Goal: Transaction & Acquisition: Purchase product/service

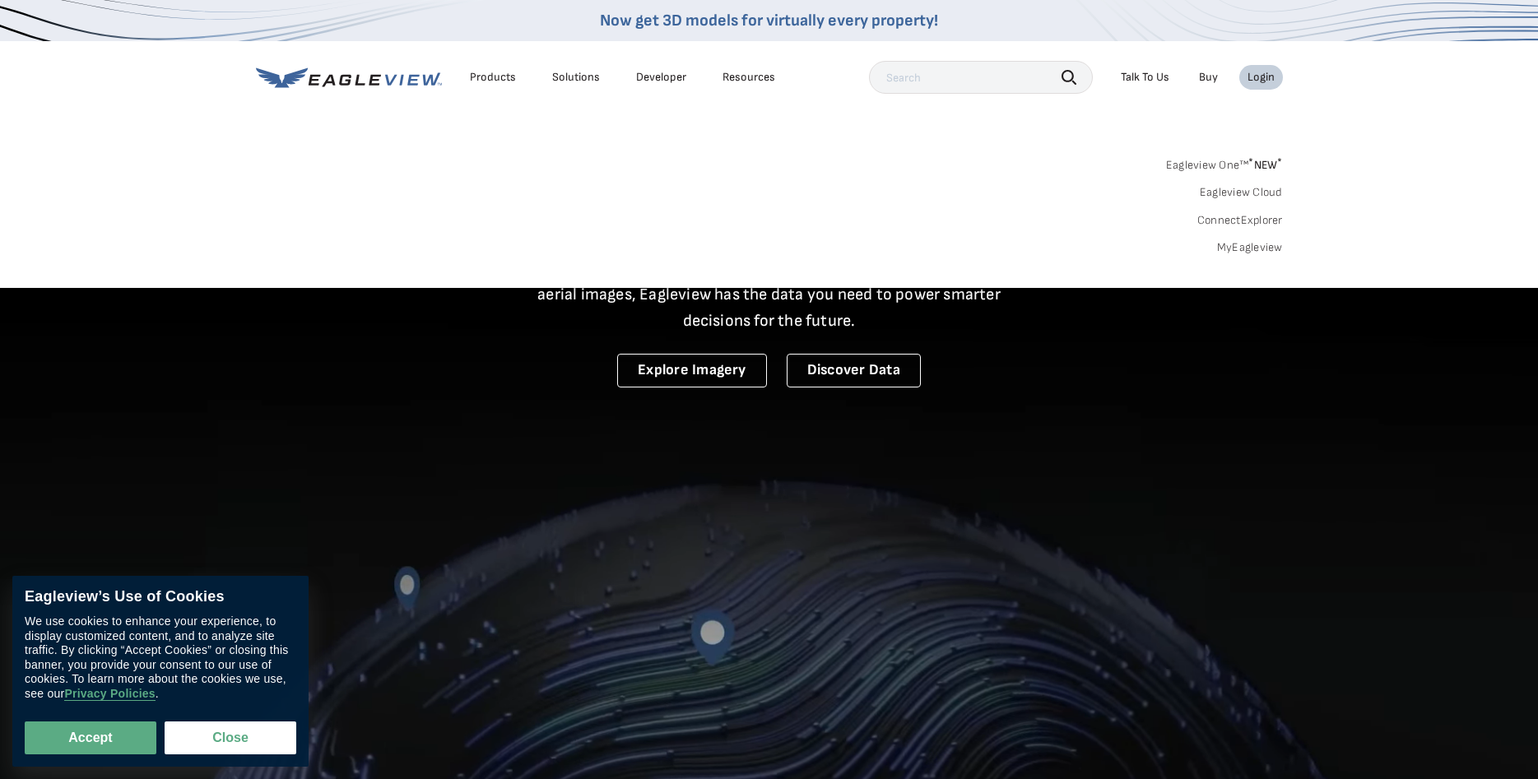
click at [1244, 253] on link "MyEagleview" at bounding box center [1250, 247] width 66 height 15
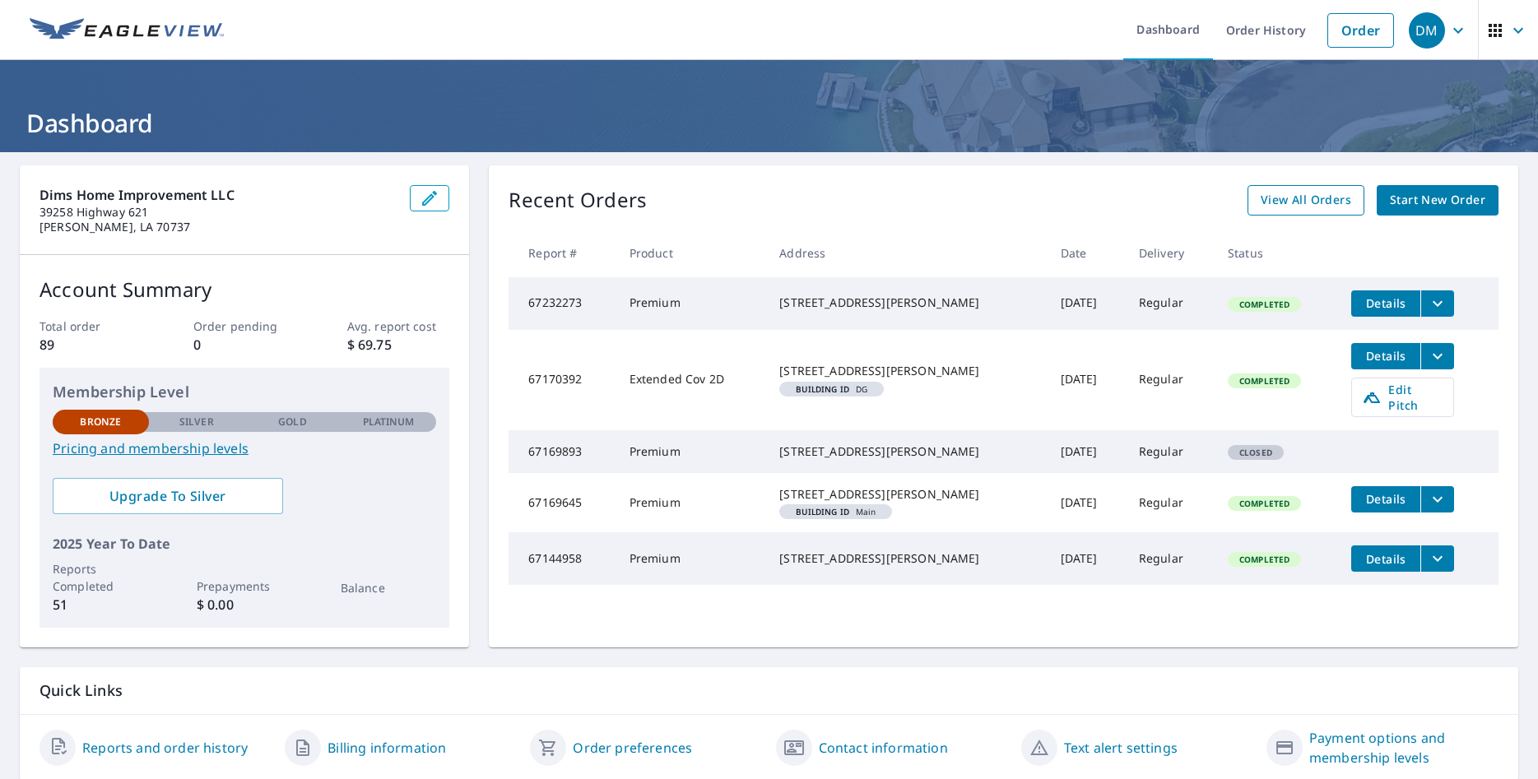
click at [1290, 188] on link "View All Orders" at bounding box center [1305, 200] width 117 height 30
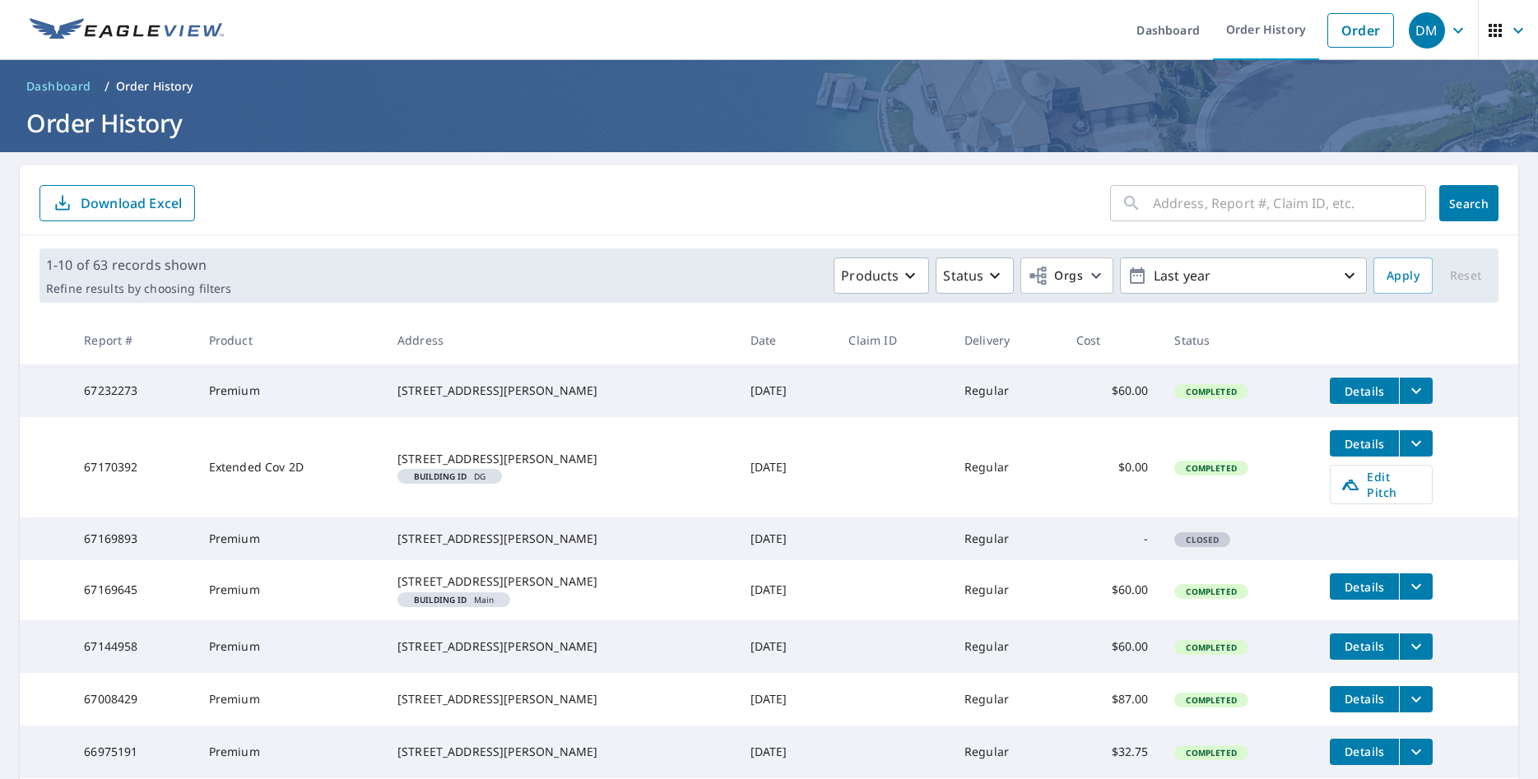
click at [1261, 199] on input "text" at bounding box center [1289, 203] width 273 height 46
paste input "11734 Springmeadow Dr. Baton Rouge , LA , 70818"
type input "11734 Springmeadow Dr. Baton Rouge , LA , 70818"
click button "Search" at bounding box center [1468, 203] width 59 height 36
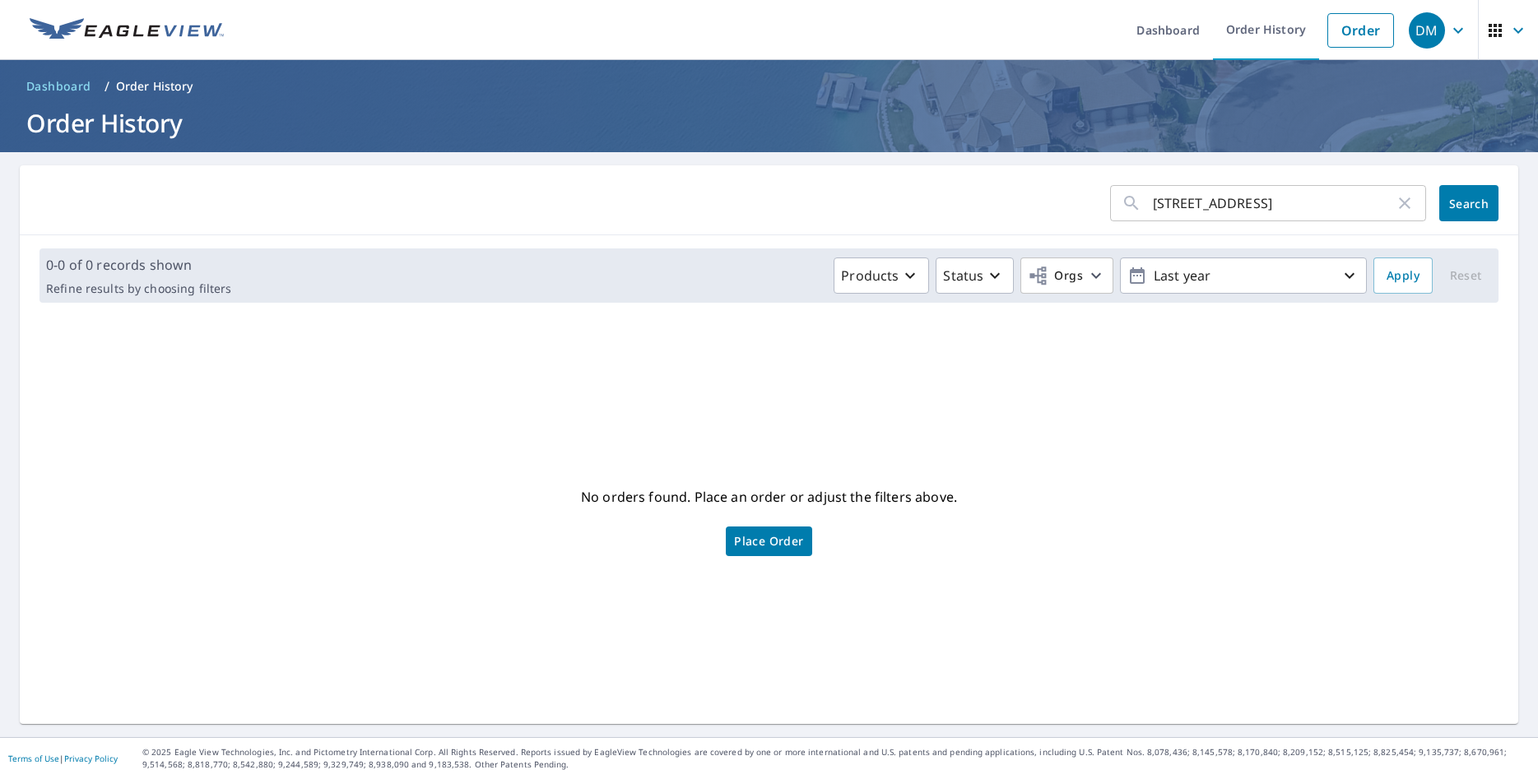
click at [761, 528] on link "Place Order" at bounding box center [769, 542] width 86 height 30
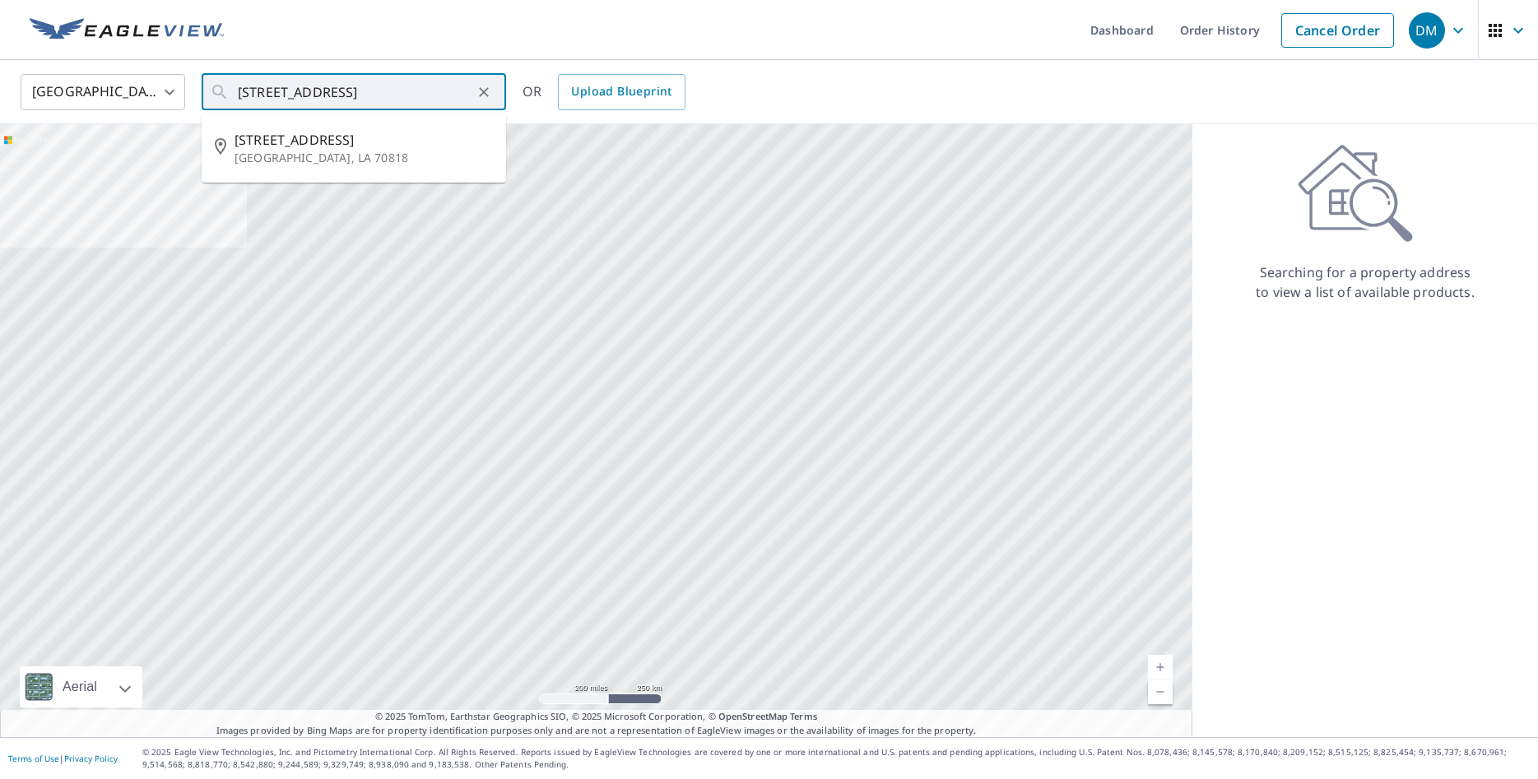
scroll to position [0, 83]
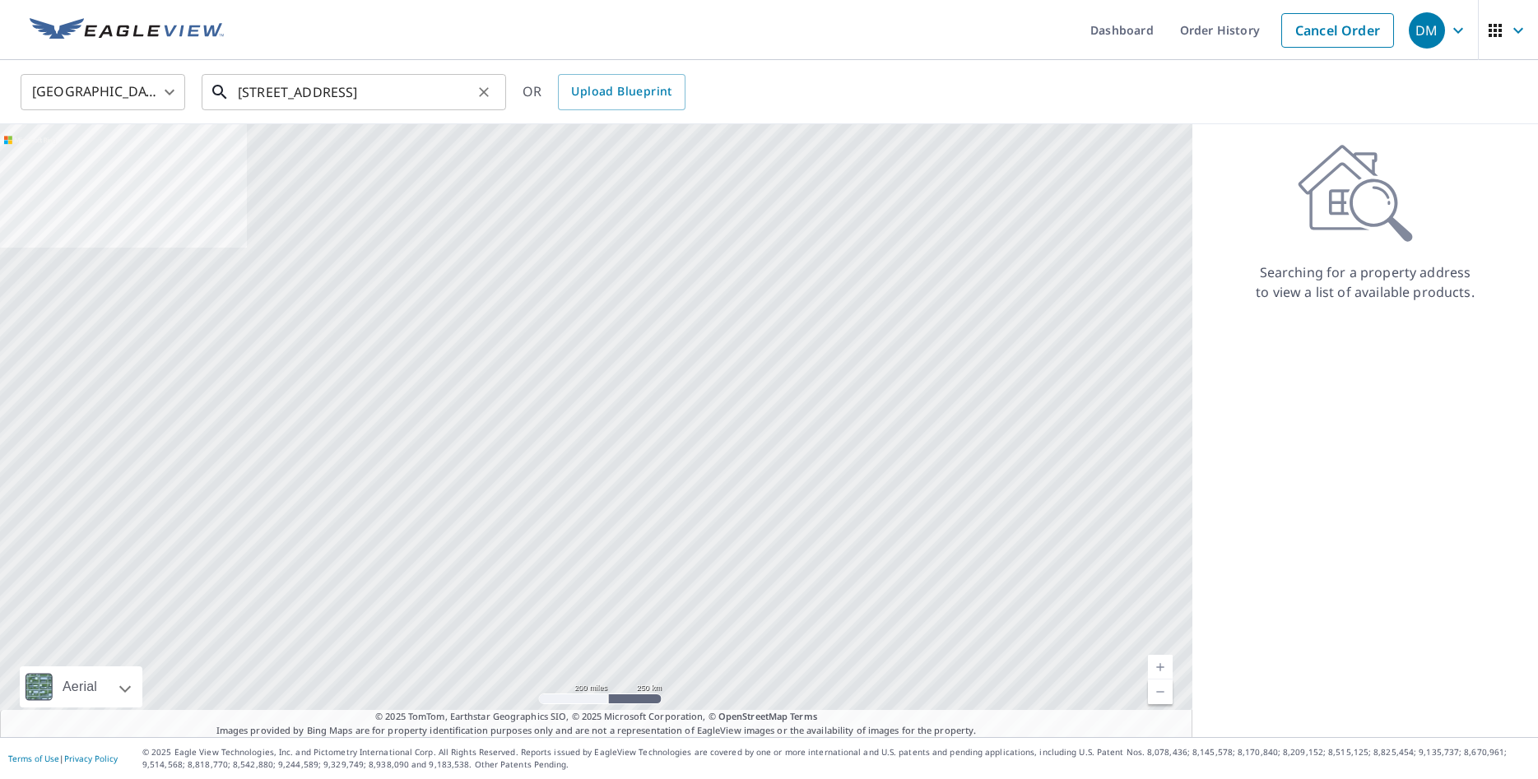
click at [383, 86] on input "[STREET_ADDRESS]" at bounding box center [355, 92] width 234 height 46
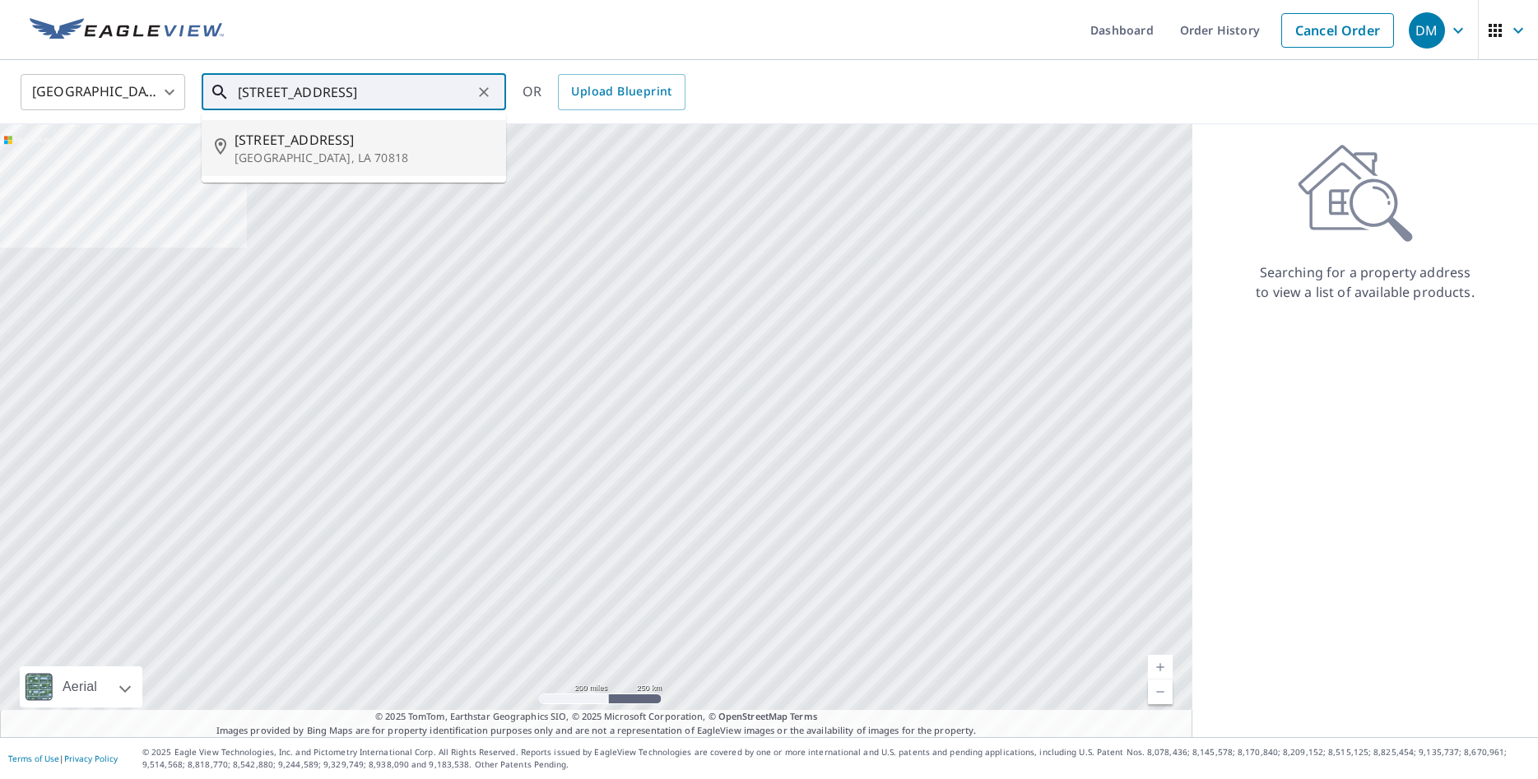
click at [360, 134] on span "11734 Spring Meadow Dr" at bounding box center [363, 140] width 258 height 20
type input "11734 Spring Meadow Dr Baton Rouge, LA 70818"
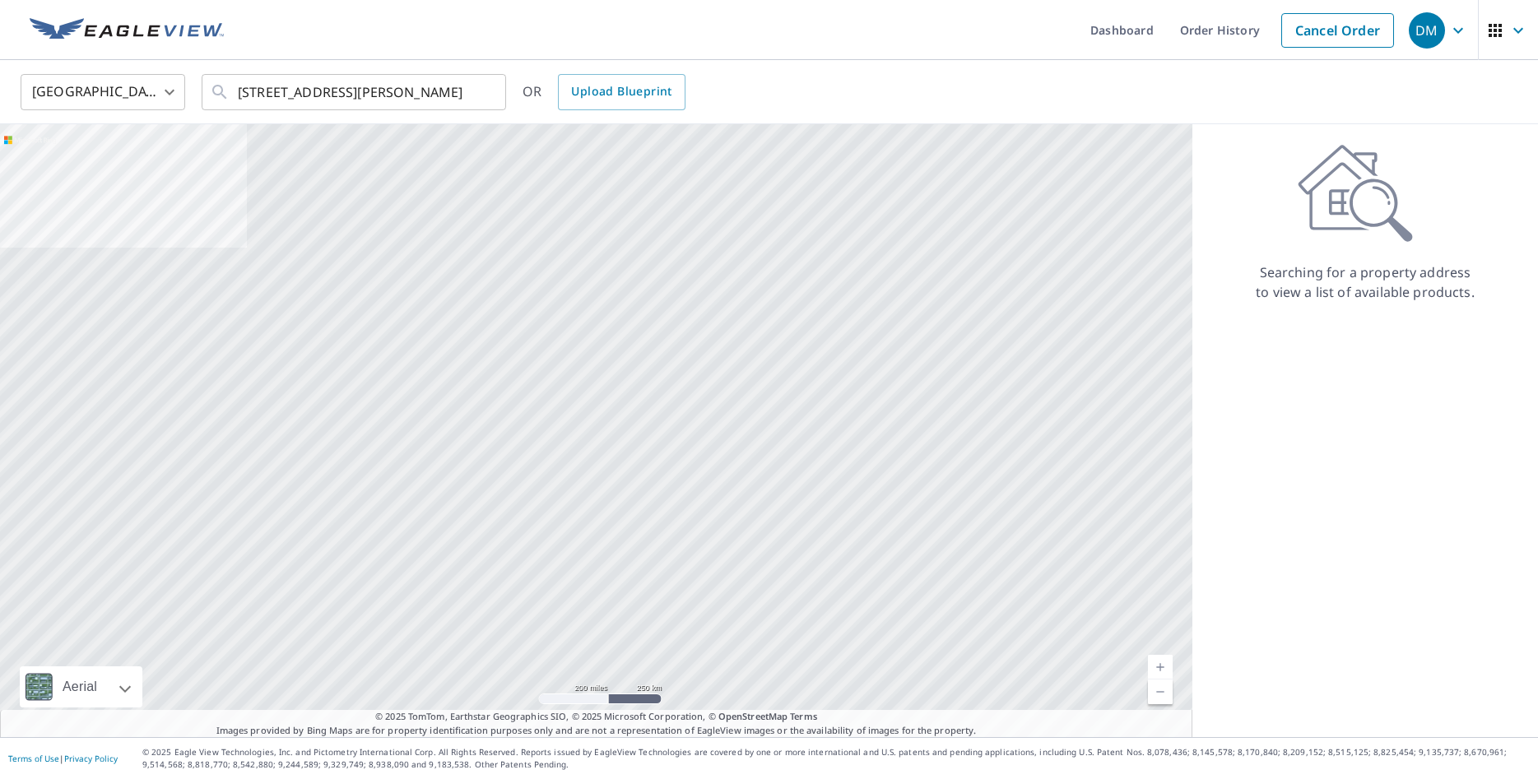
scroll to position [0, 74]
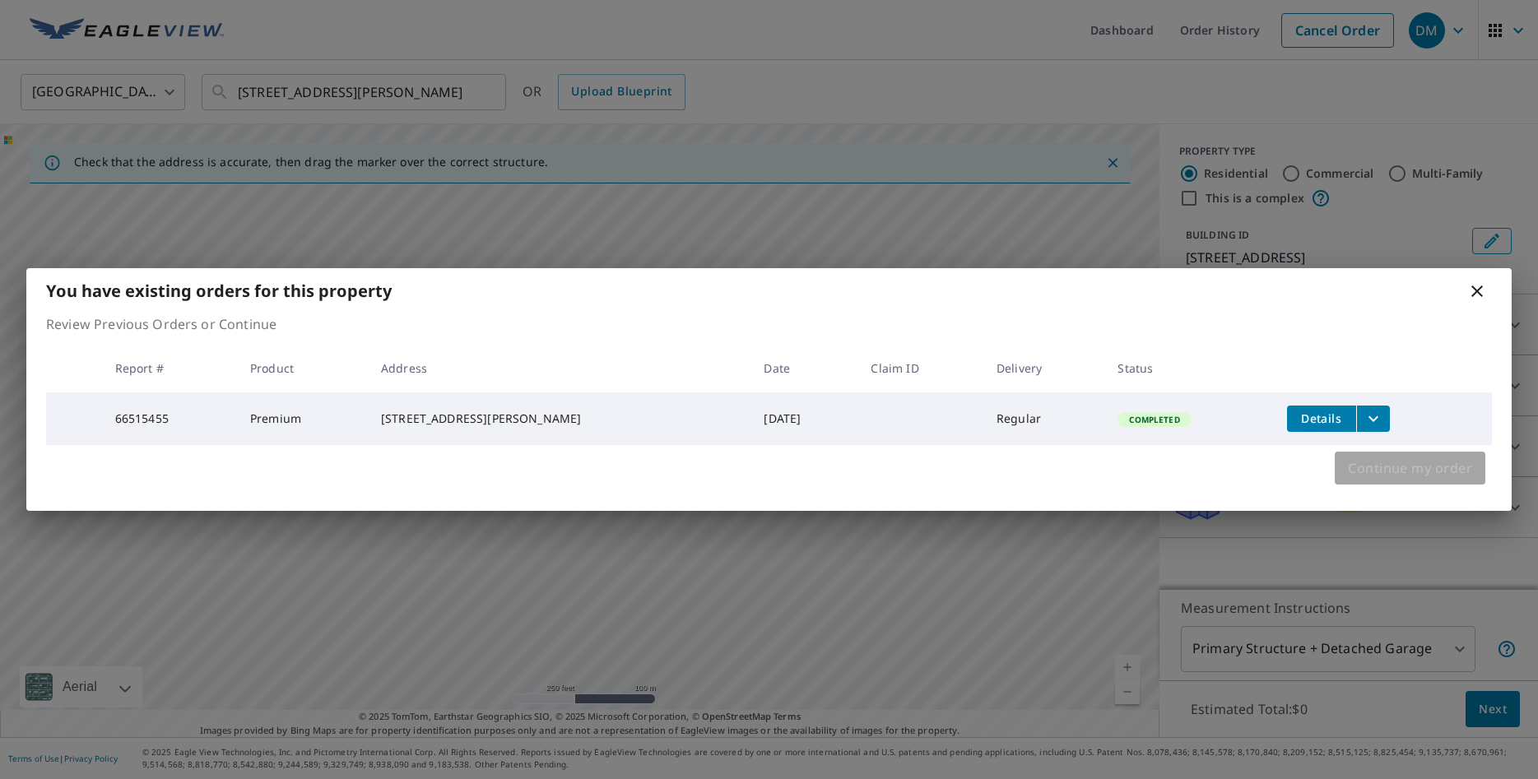
click at [1408, 469] on span "Continue my order" at bounding box center [1410, 468] width 124 height 23
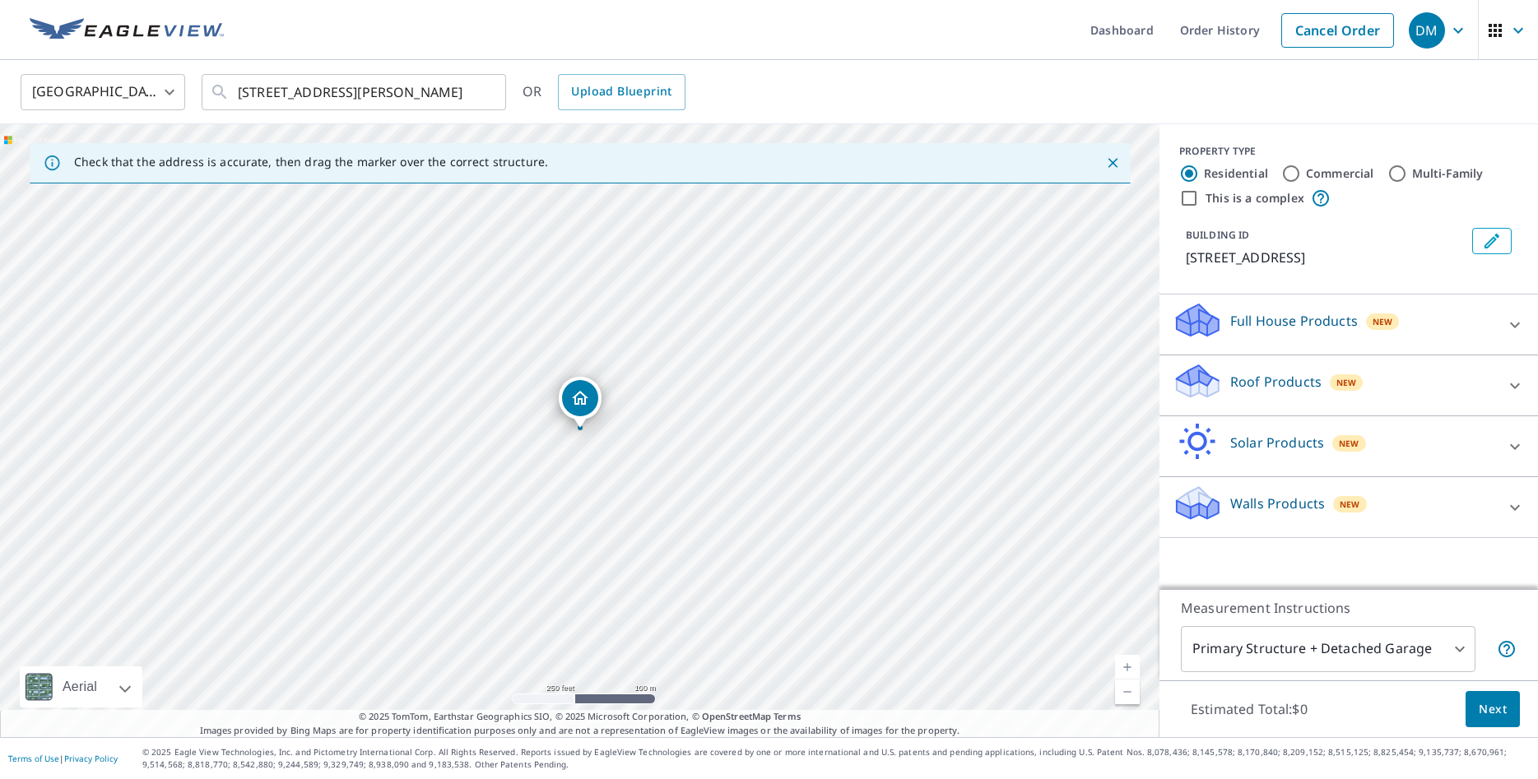
click at [1406, 400] on div "Roof Products New" at bounding box center [1333, 385] width 323 height 47
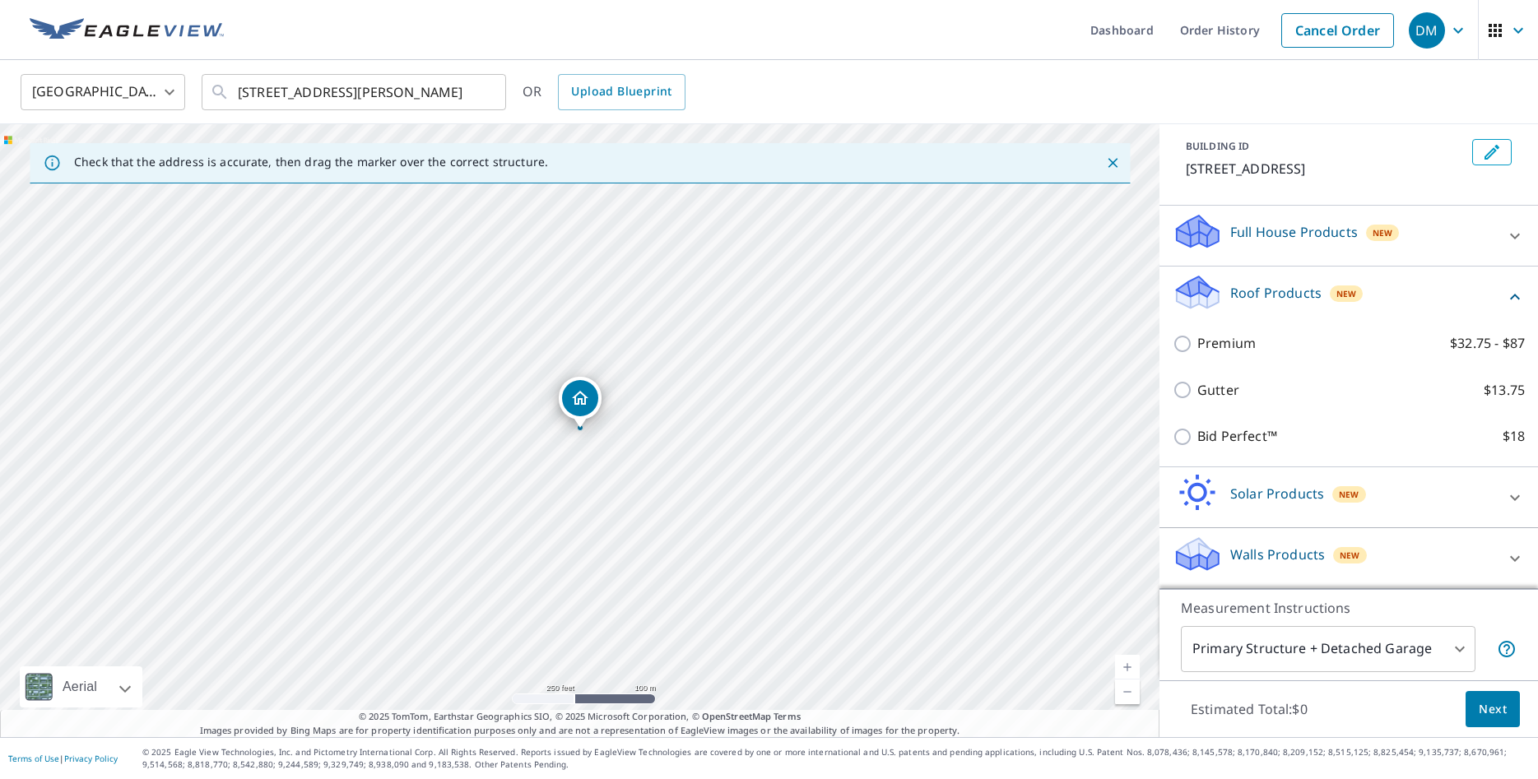
scroll to position [109, 0]
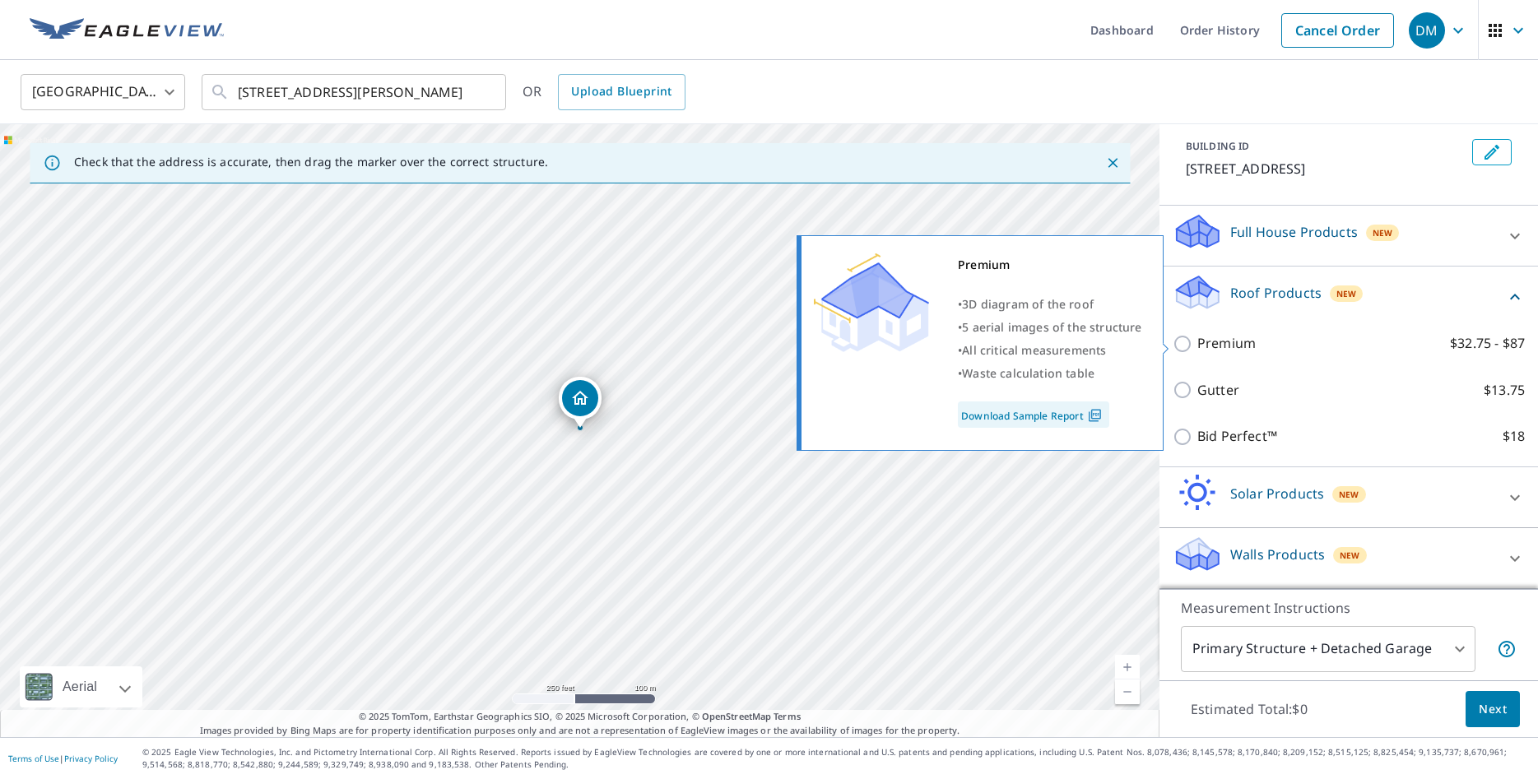
click at [1219, 348] on p "Premium" at bounding box center [1226, 343] width 58 height 21
click at [1197, 348] on input "Premium $32.75 - $87" at bounding box center [1184, 344] width 25 height 20
checkbox input "true"
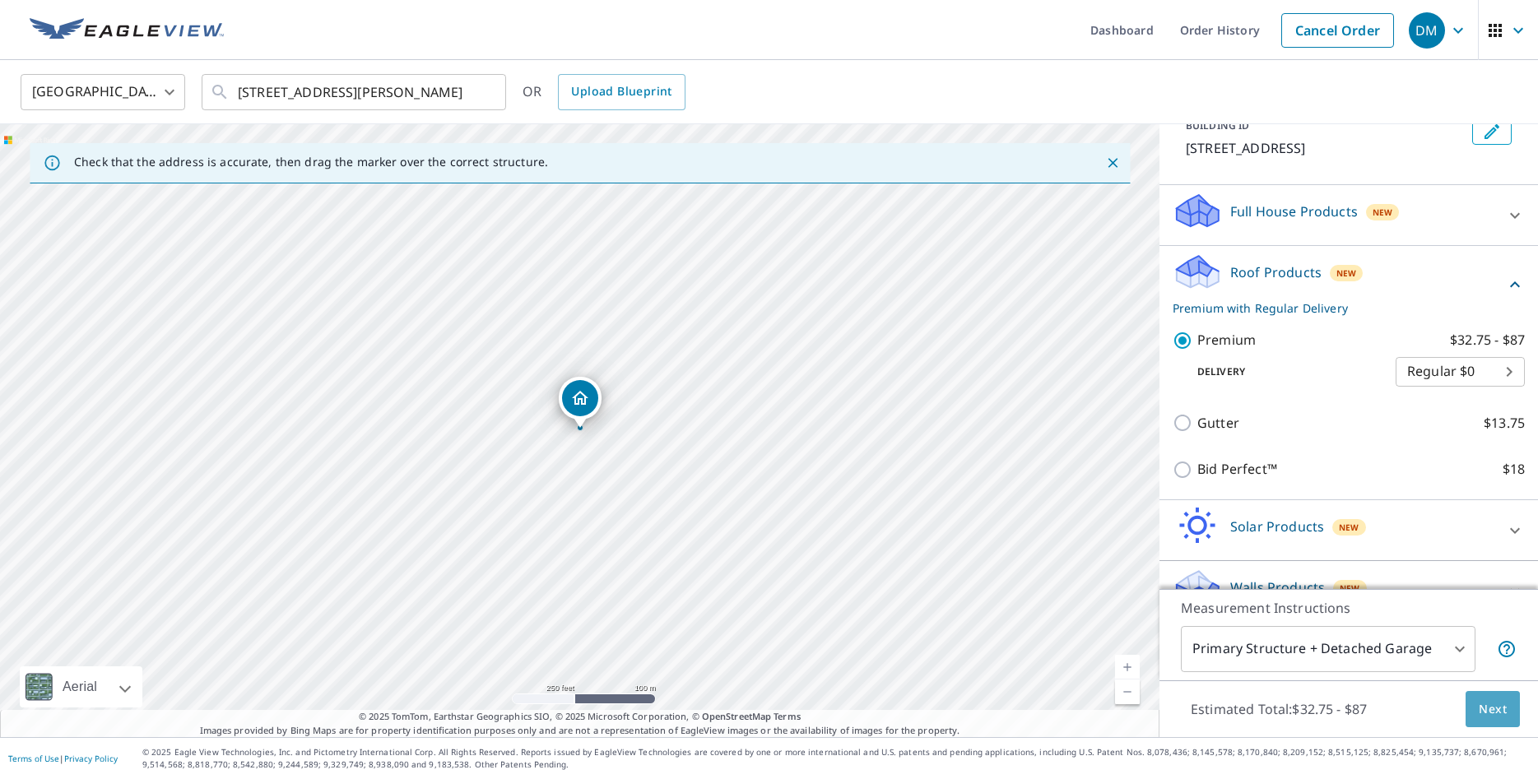
click at [1505, 706] on span "Next" at bounding box center [1493, 709] width 28 height 21
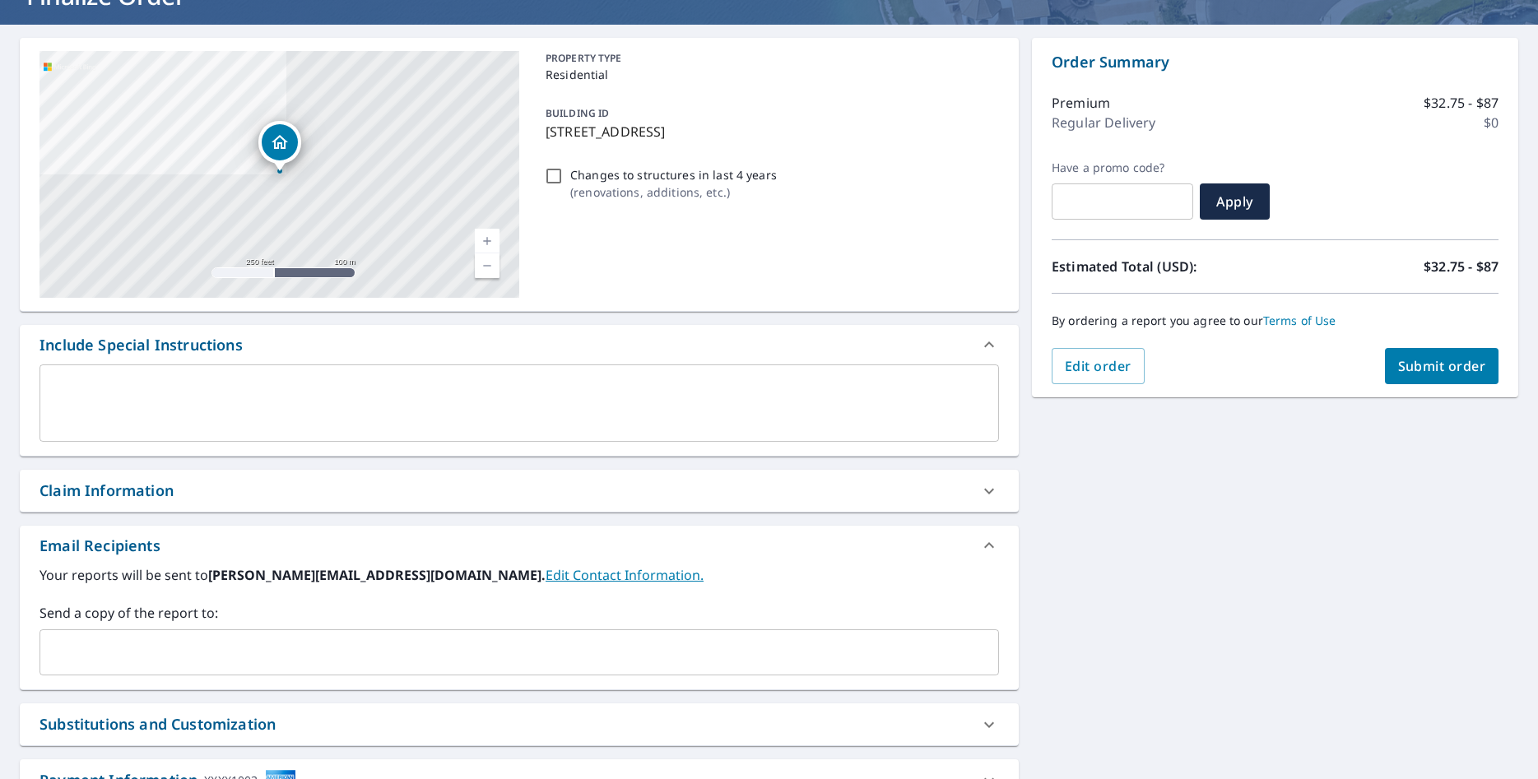
scroll to position [253, 0]
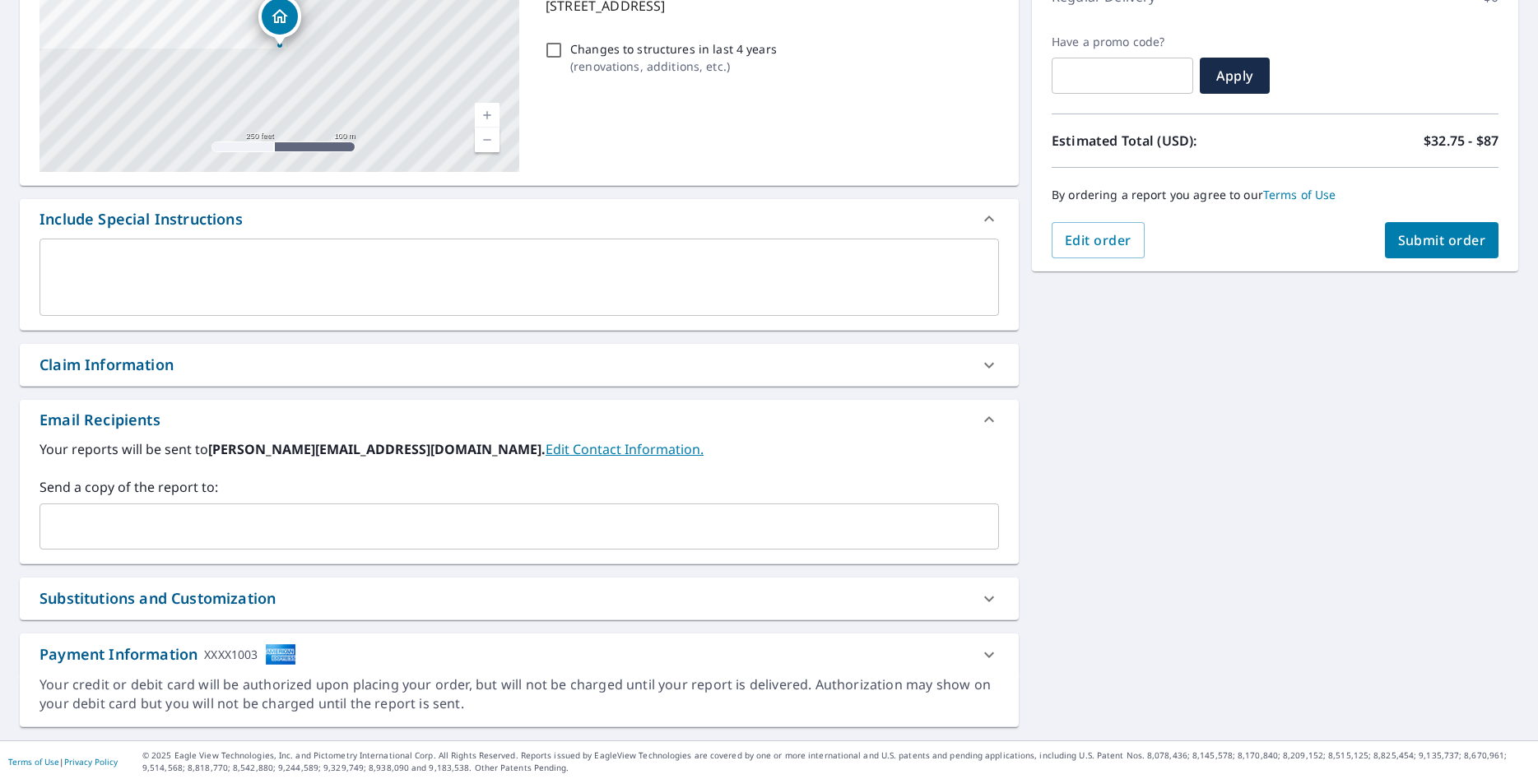
click at [239, 495] on label "Send a copy of the report to:" at bounding box center [518, 487] width 959 height 20
click at [239, 513] on input "text" at bounding box center [507, 526] width 920 height 31
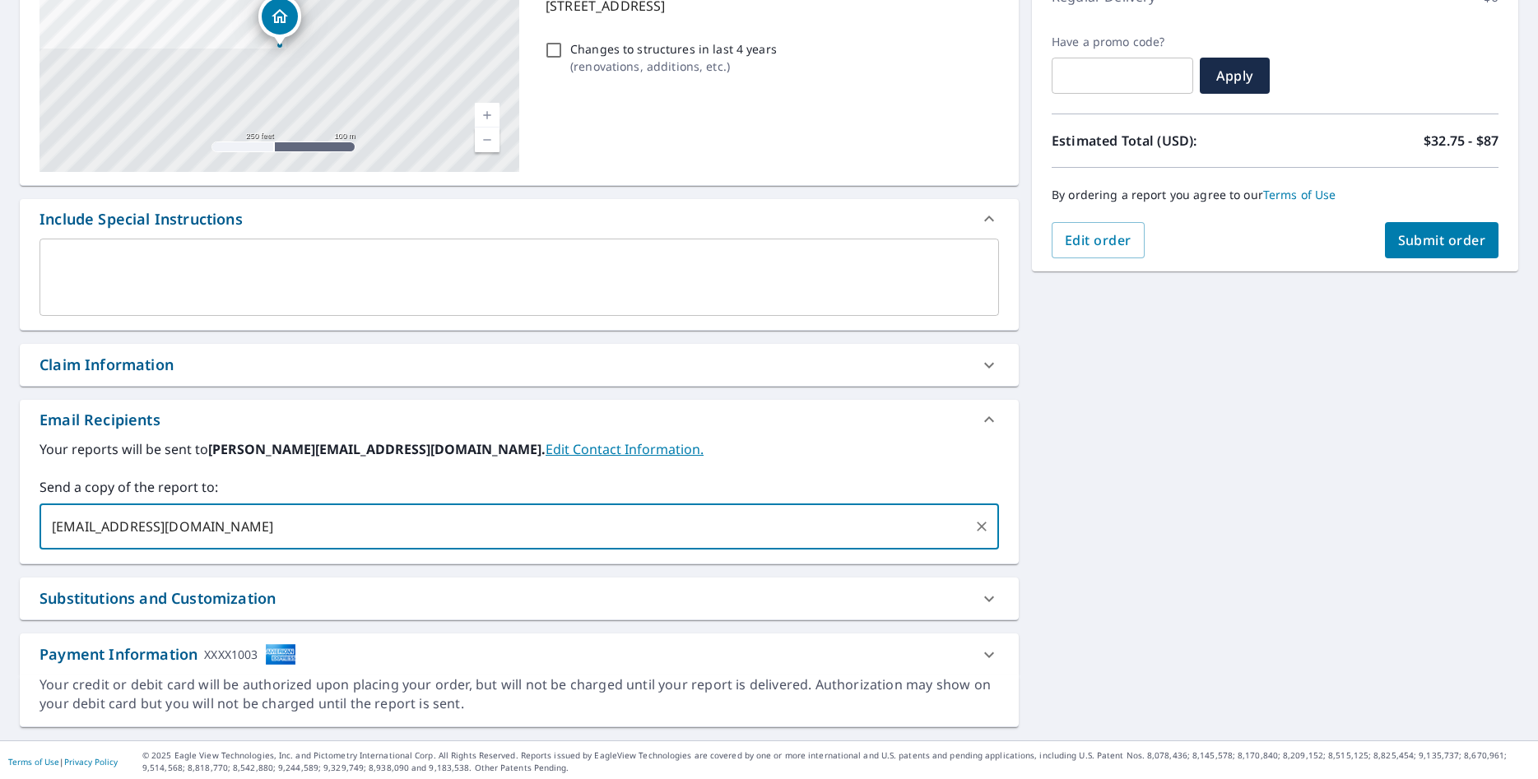
type input "info@dimsrestoration.com"
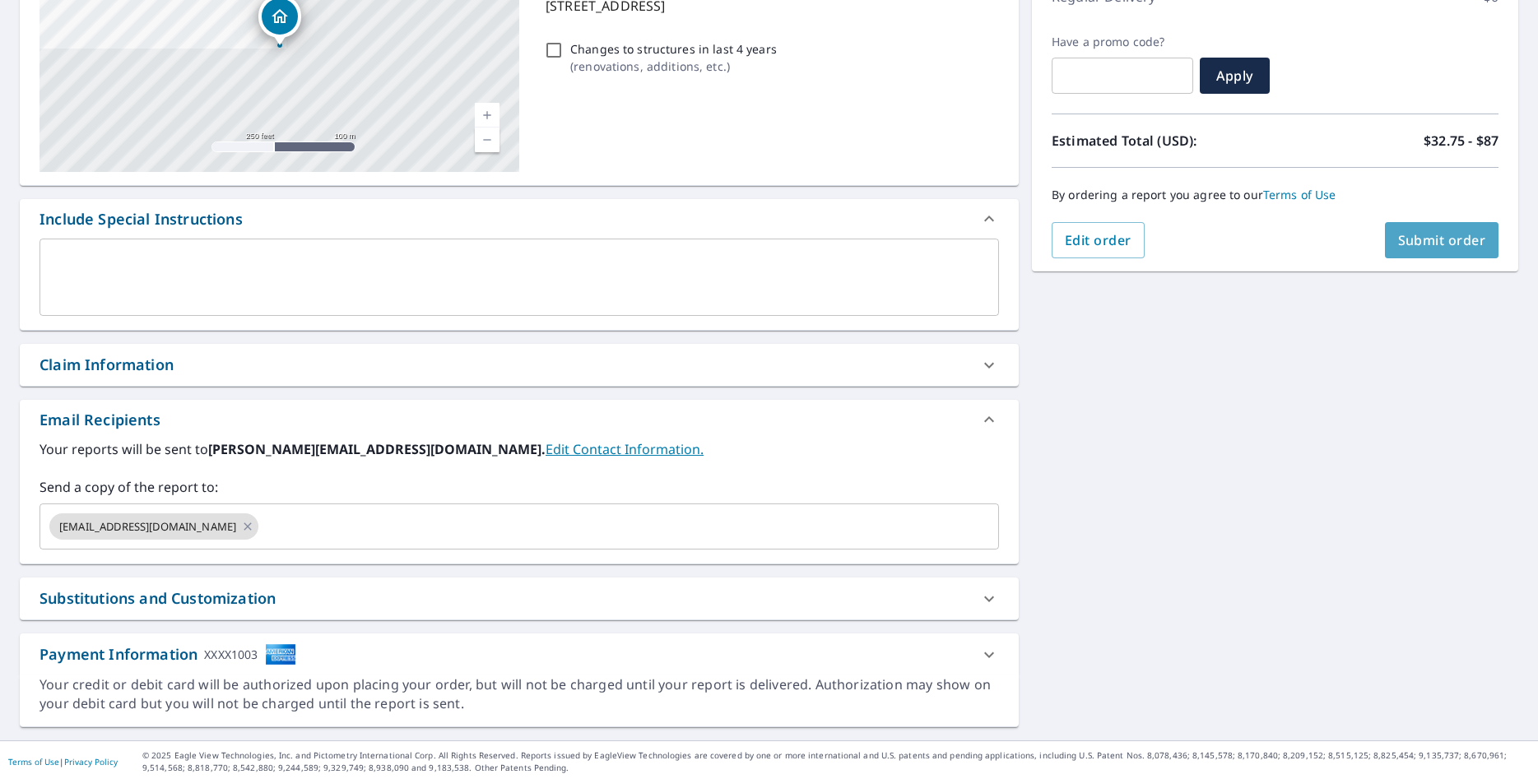
click at [1394, 250] on button "Submit order" at bounding box center [1442, 240] width 114 height 36
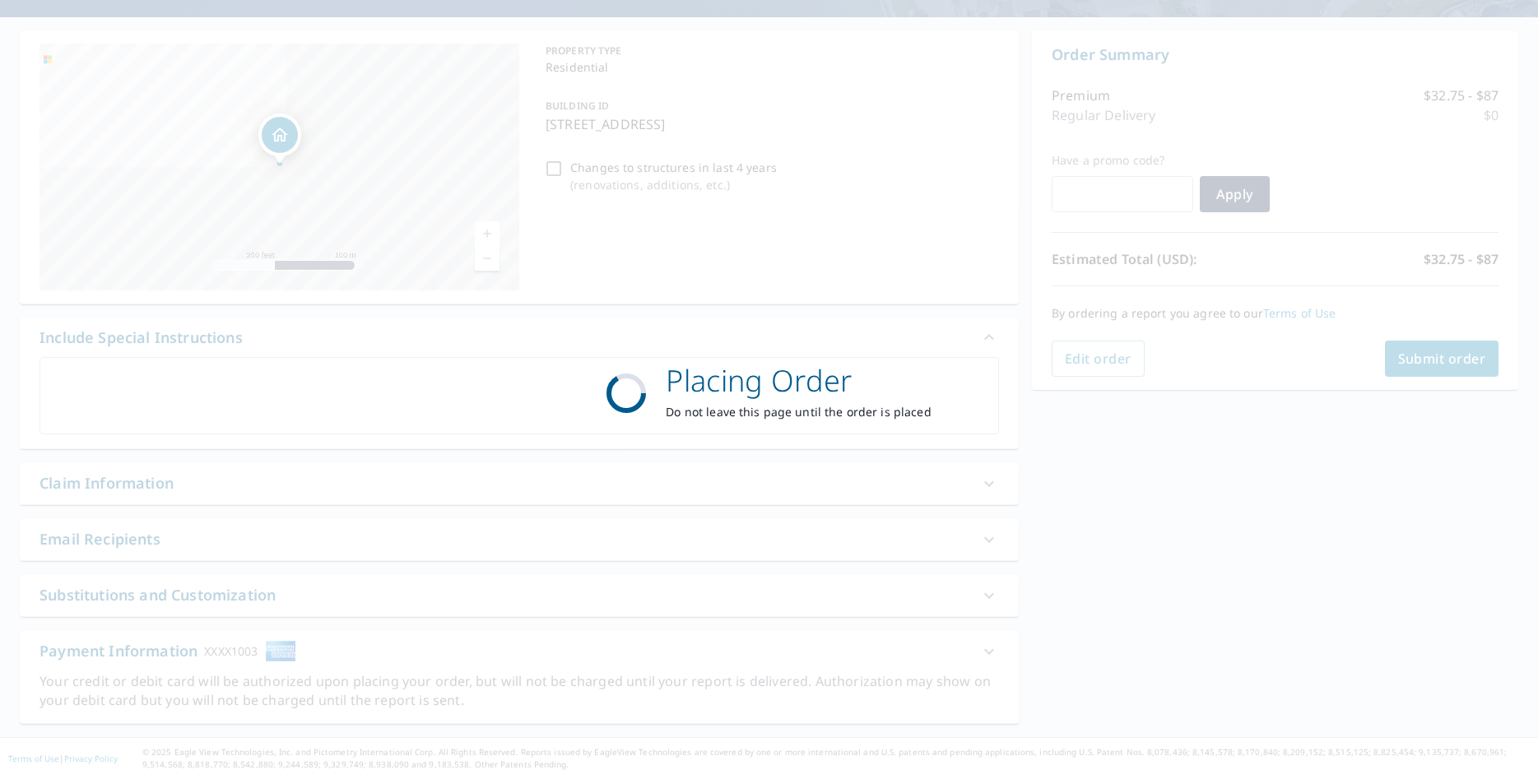
scroll to position [135, 0]
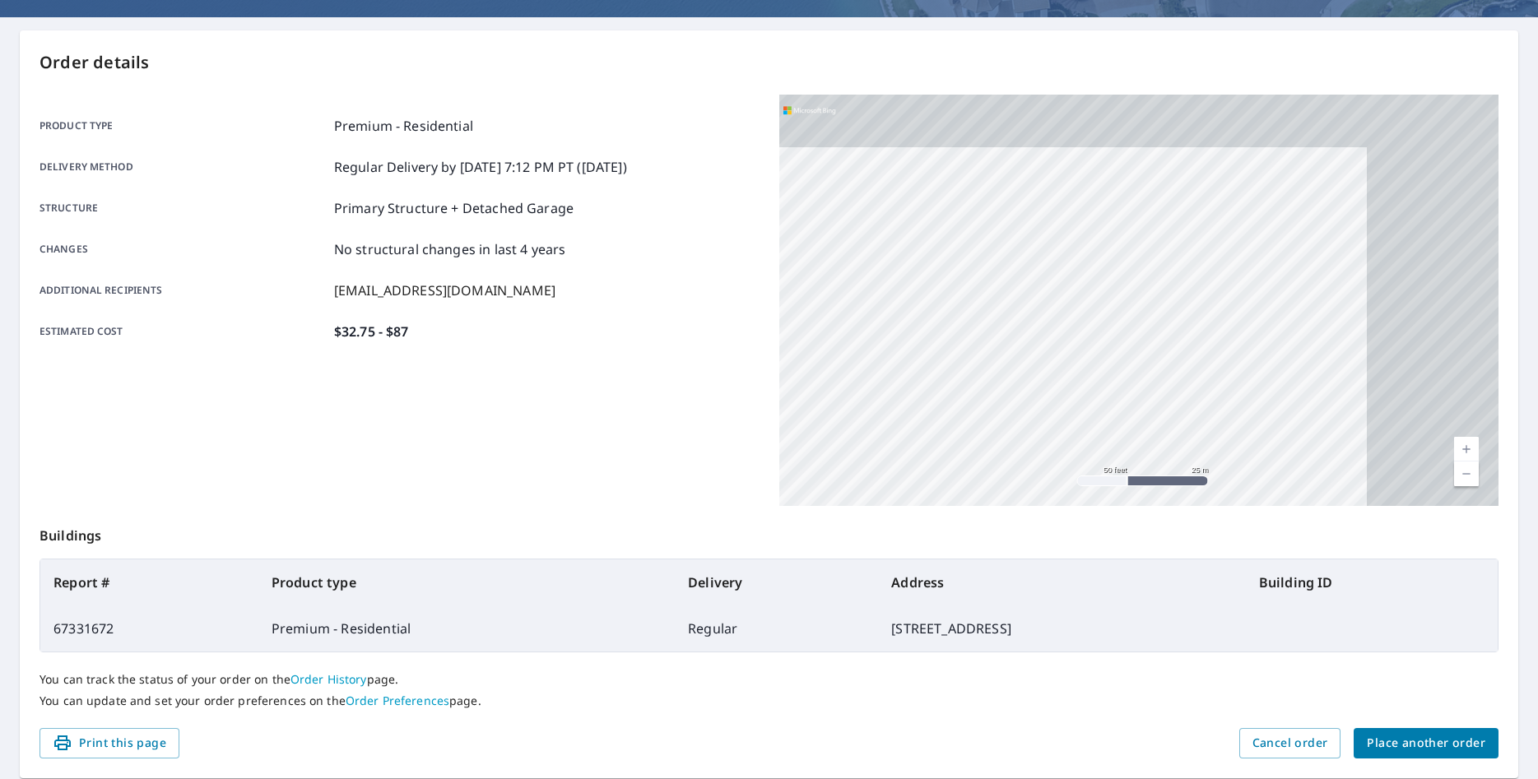
drag, startPoint x: 1078, startPoint y: 339, endPoint x: 728, endPoint y: 470, distance: 373.4
click at [728, 470] on div "Product type Premium - Residential Delivery method Regular Delivery by 9/8/2025…" at bounding box center [768, 300] width 1459 height 411
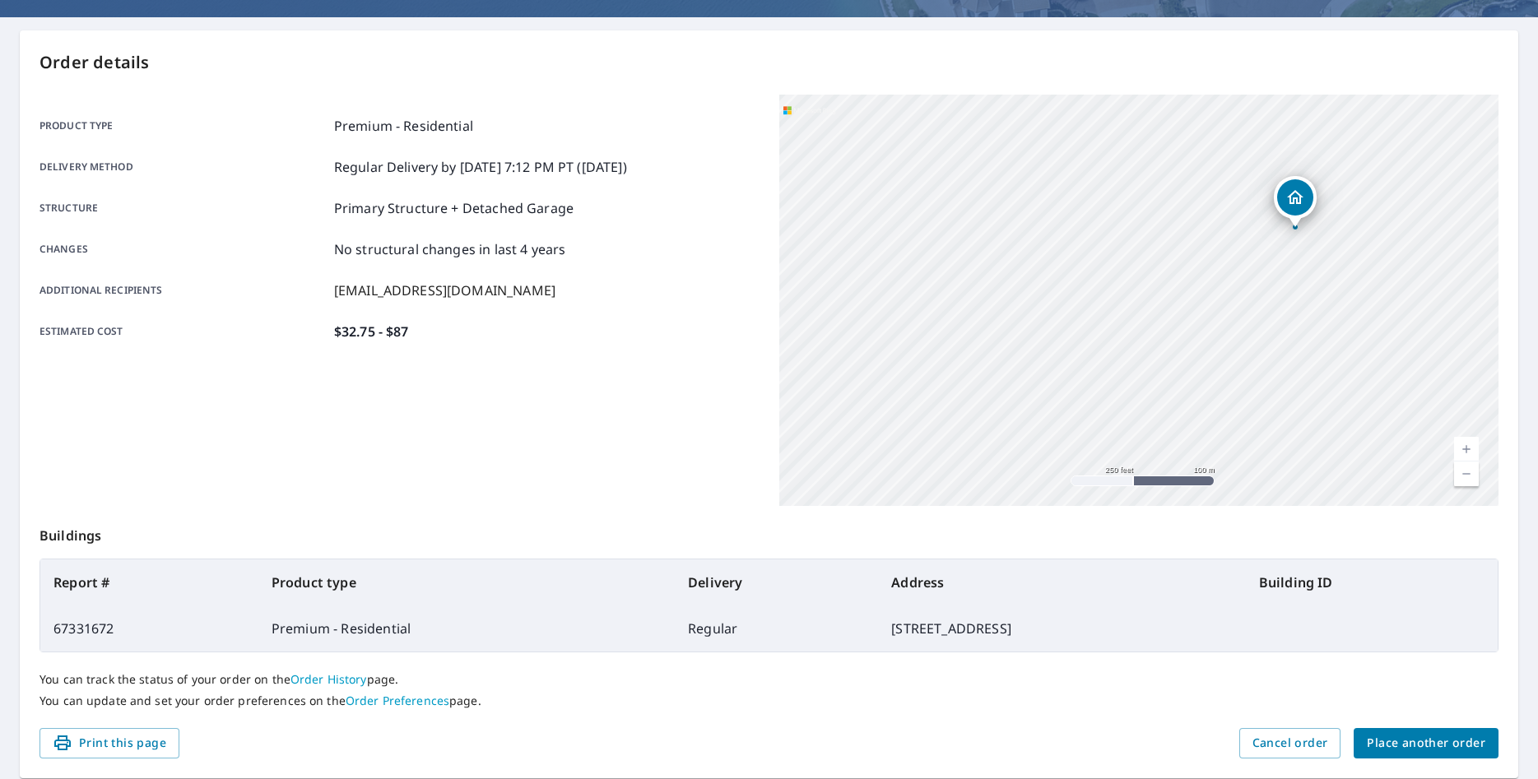
drag, startPoint x: 1275, startPoint y: 270, endPoint x: 1057, endPoint y: 374, distance: 240.7
click at [1057, 374] on div "11734 Spring Meadow Dr Baton Rouge, LA 70818" at bounding box center [1139, 300] width 720 height 411
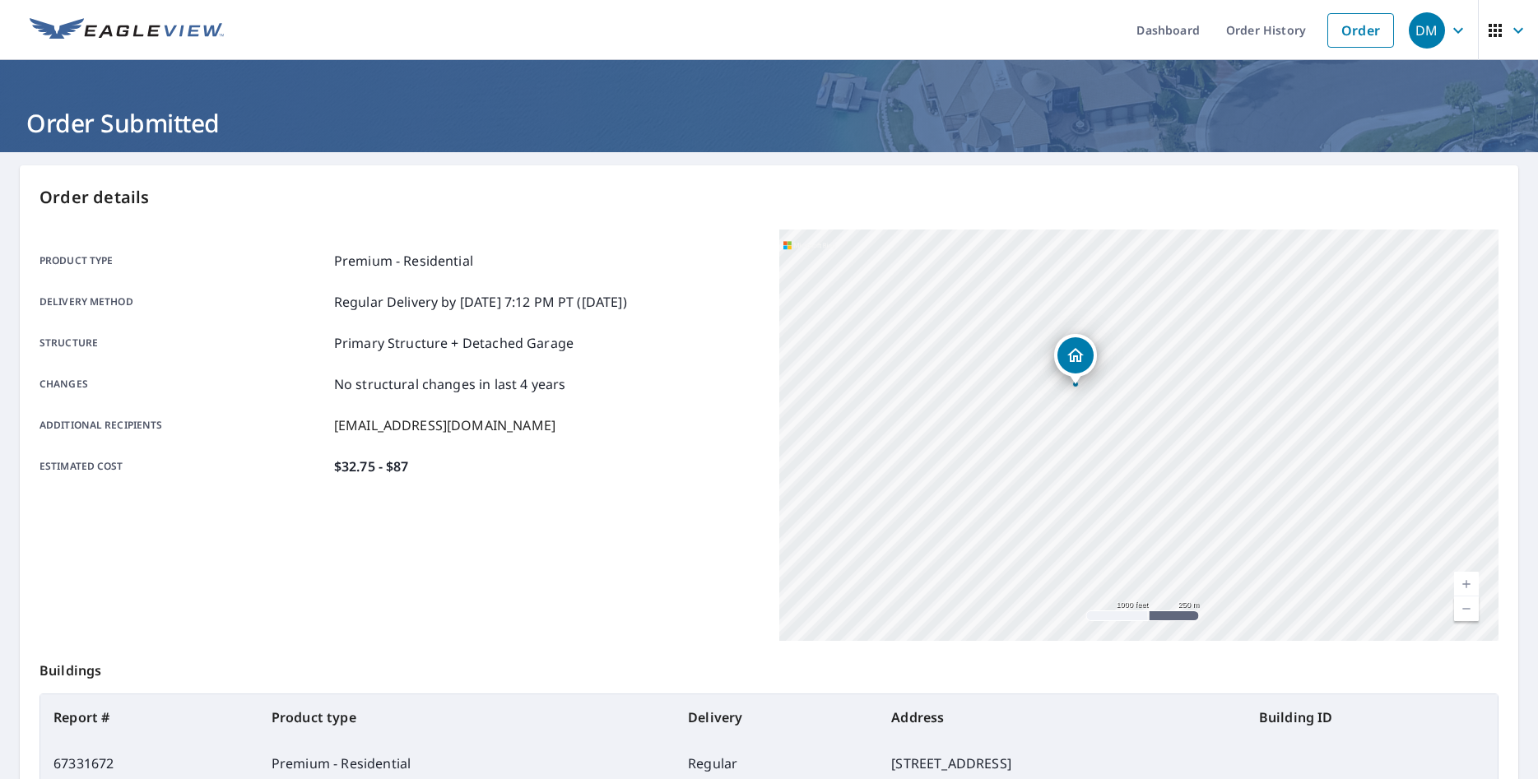
drag, startPoint x: 1132, startPoint y: 343, endPoint x: 1100, endPoint y: 473, distance: 133.9
click at [1112, 471] on div "11734 Spring Meadow Dr Baton Rouge, LA 70818" at bounding box center [1139, 435] width 720 height 411
click at [172, 36] on img at bounding box center [127, 30] width 194 height 25
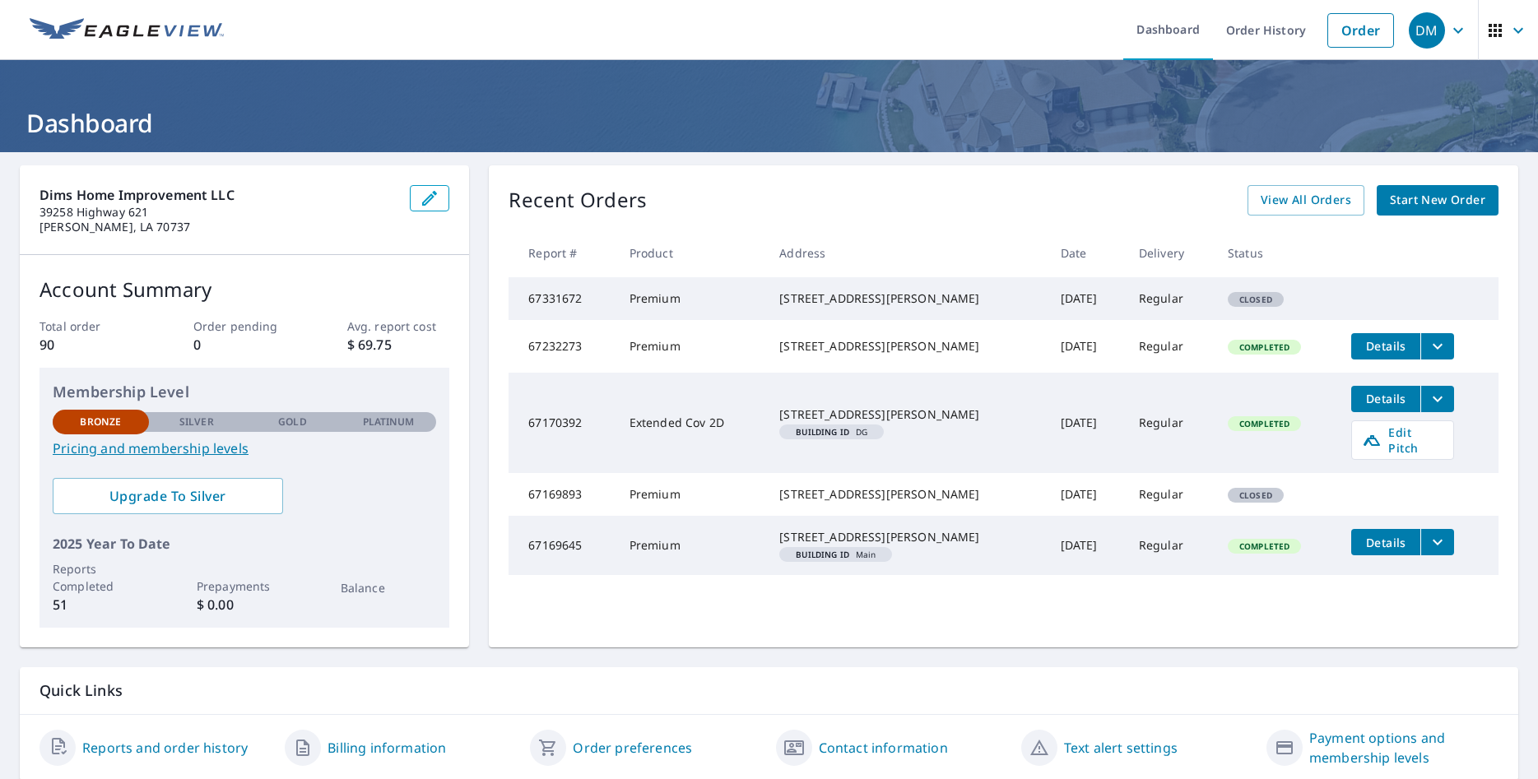
drag, startPoint x: 599, startPoint y: 306, endPoint x: 736, endPoint y: 304, distance: 136.6
click at [598, 304] on td "67331672" at bounding box center [561, 298] width 107 height 43
drag, startPoint x: 774, startPoint y: 304, endPoint x: 1354, endPoint y: 291, distance: 580.2
click at [1354, 291] on tr "67331672 Premium 11734 Spring Meadow Dr Baton Rouge, LA 70818 Sep 08, 2025 Regu…" at bounding box center [1003, 298] width 990 height 43
click at [1298, 292] on td "Closed" at bounding box center [1275, 298] width 123 height 43
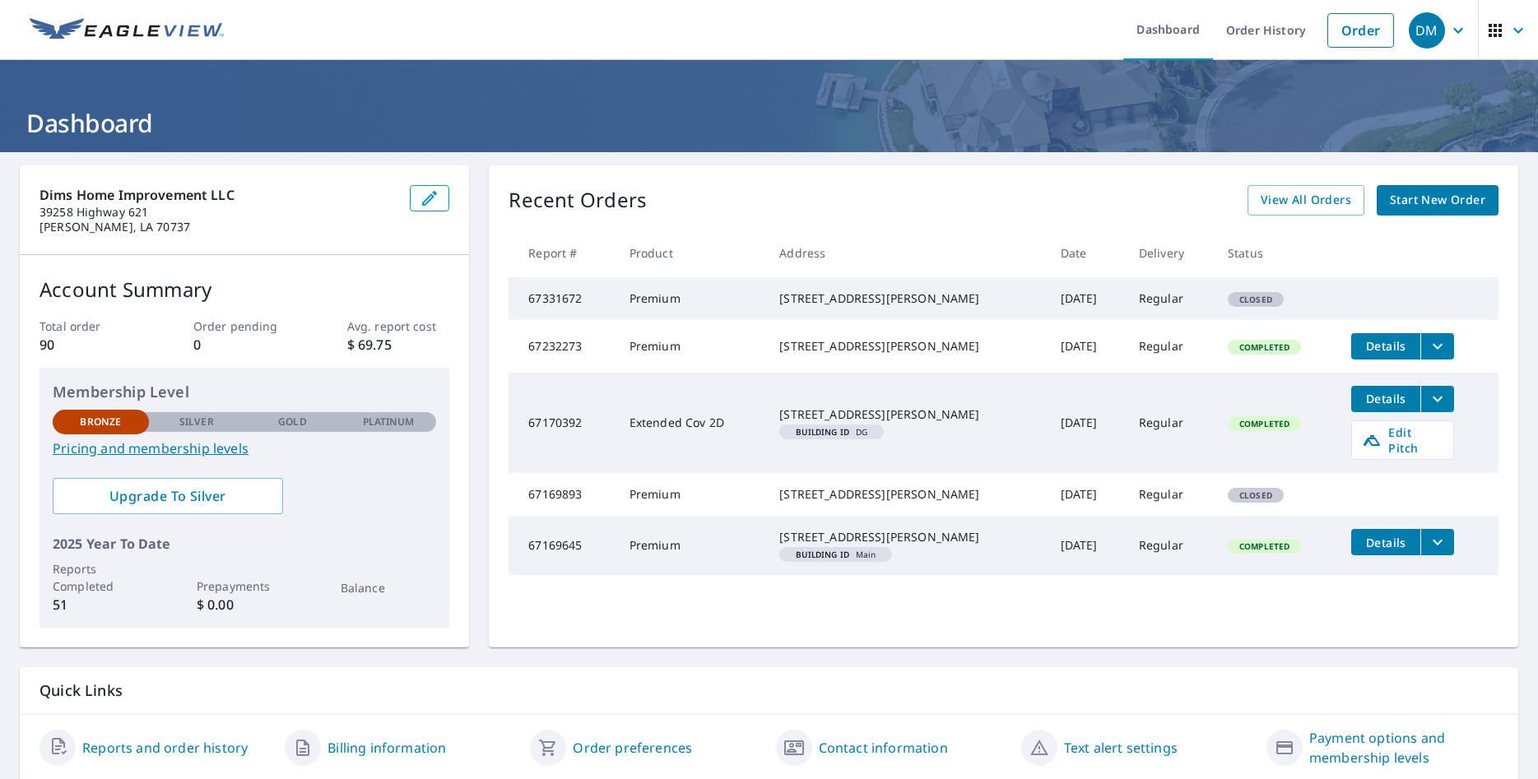
click at [1218, 308] on td "Closed" at bounding box center [1275, 298] width 123 height 43
click at [1228, 307] on div "Closed" at bounding box center [1256, 299] width 56 height 15
click at [1239, 305] on span "Closed" at bounding box center [1255, 300] width 53 height 12
click at [1247, 304] on span "Closed" at bounding box center [1255, 300] width 53 height 12
click at [1259, 302] on span "Closed" at bounding box center [1255, 300] width 53 height 12
